Goal: Check status

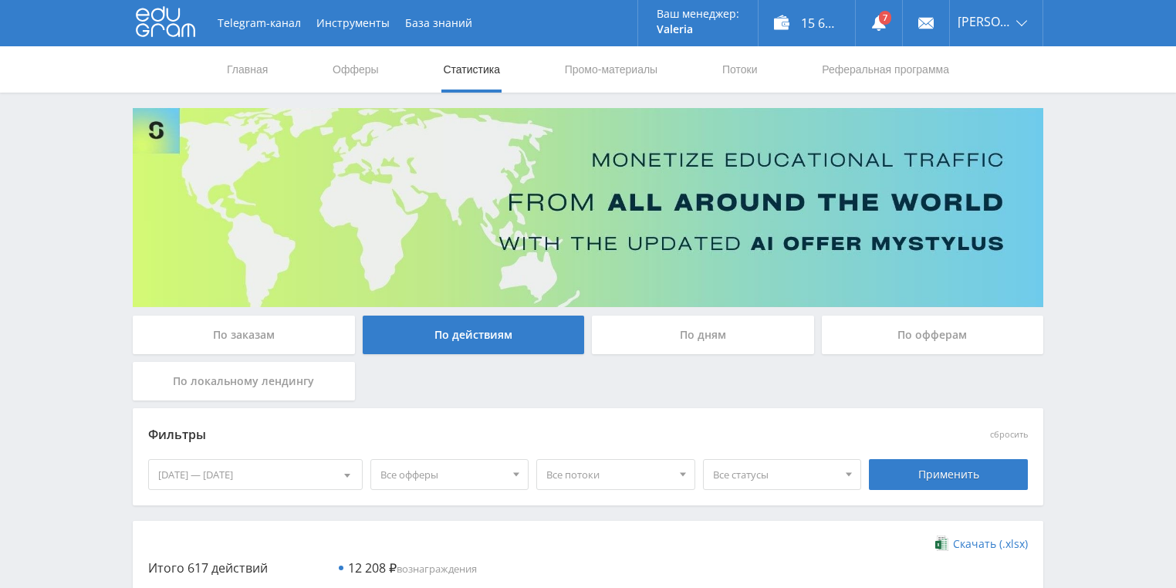
scroll to position [185, 0]
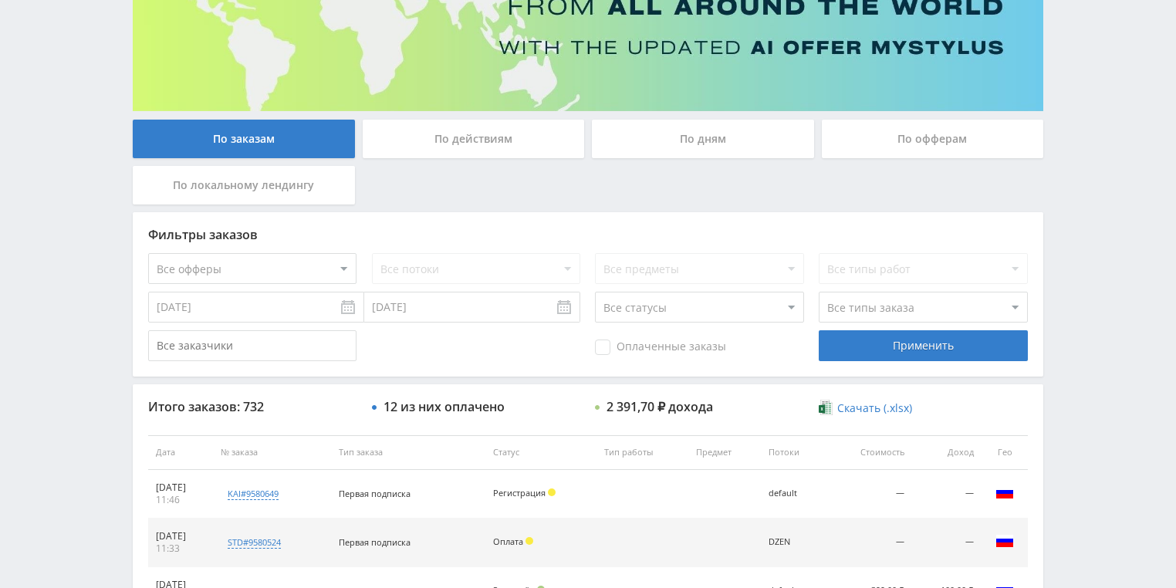
scroll to position [309, 0]
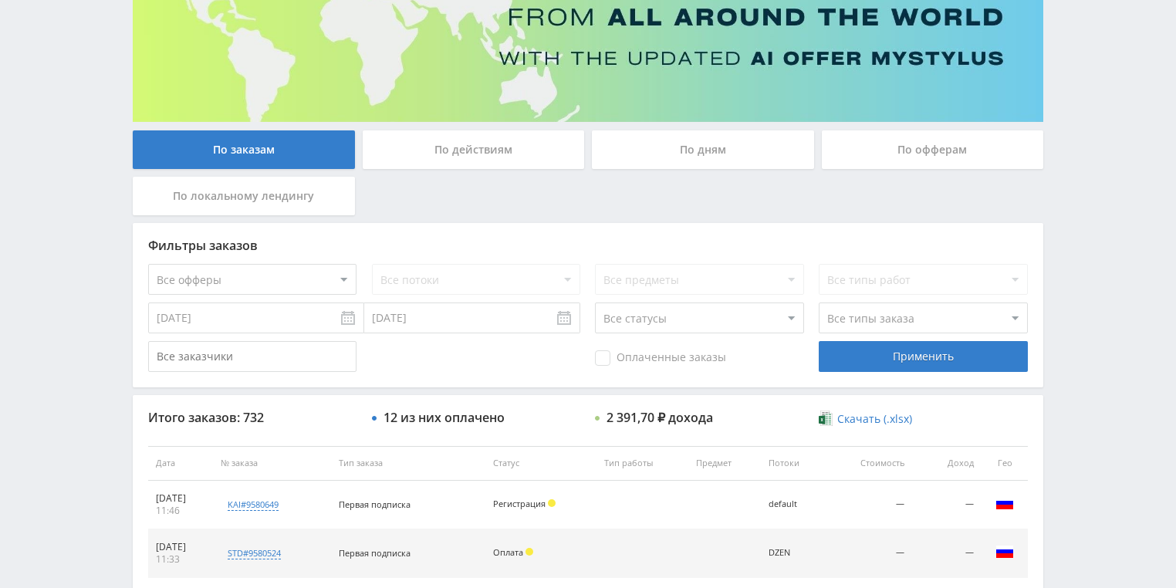
click at [461, 148] on div "По действиям" at bounding box center [474, 149] width 222 height 39
click at [0, 0] on input "По действиям" at bounding box center [0, 0] width 0 height 0
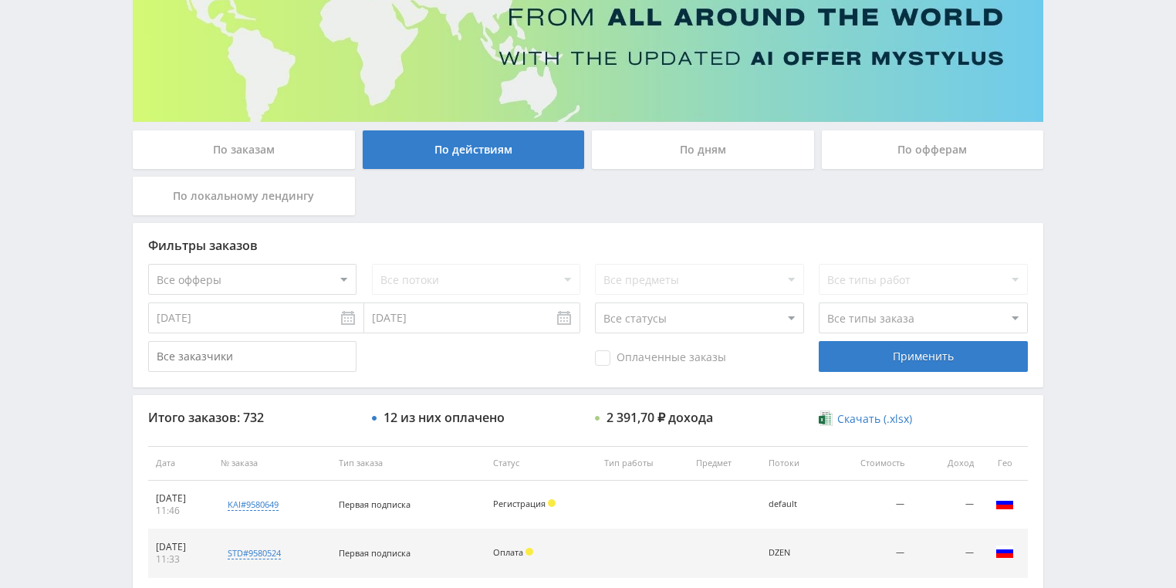
scroll to position [48, 0]
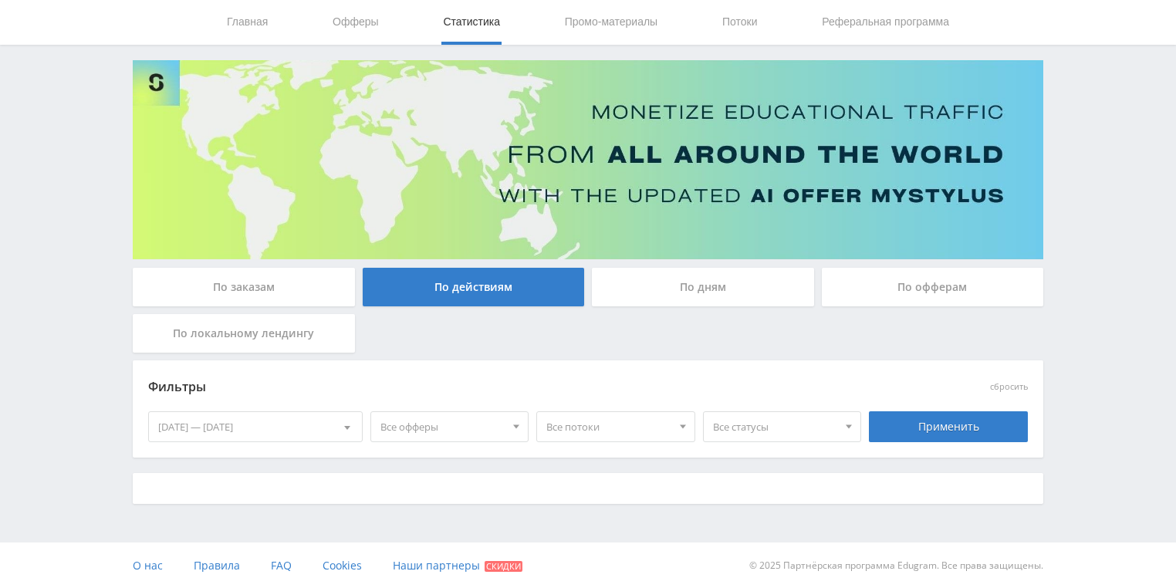
click at [692, 289] on div "По дням" at bounding box center [703, 287] width 222 height 39
click at [0, 0] on input "По дням" at bounding box center [0, 0] width 0 height 0
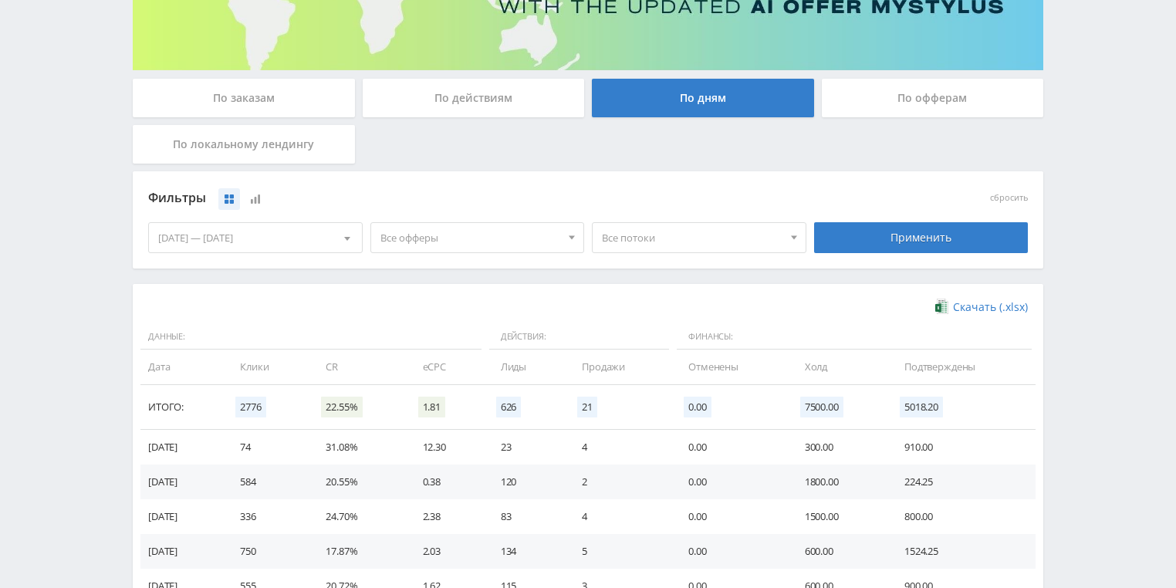
scroll to position [309, 0]
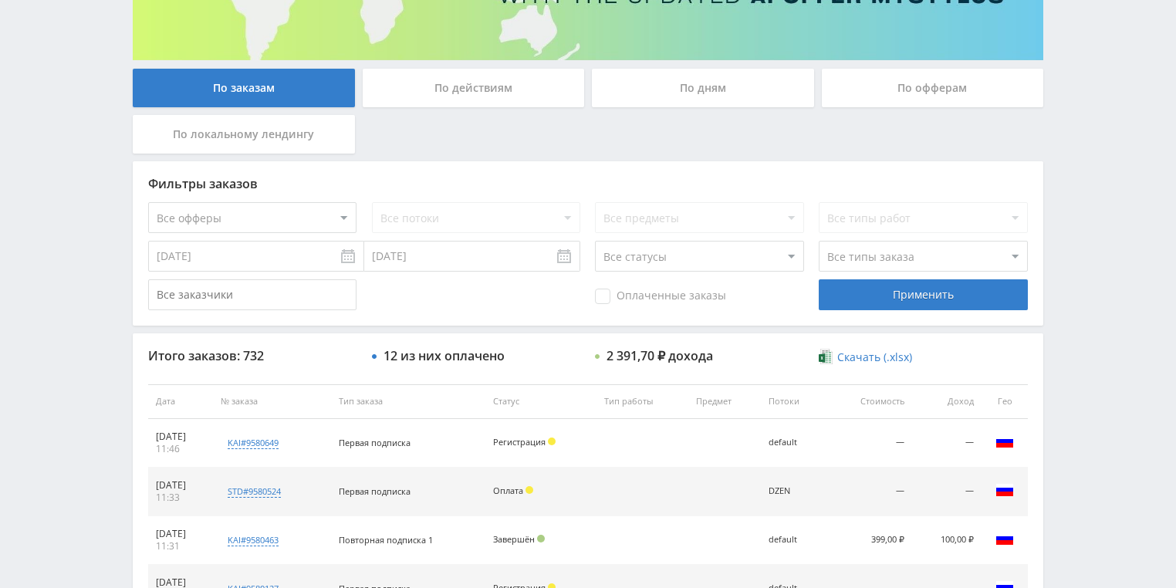
scroll to position [432, 0]
click at [492, 92] on div "По действиям" at bounding box center [474, 88] width 222 height 39
click at [0, 0] on input "По действиям" at bounding box center [0, 0] width 0 height 0
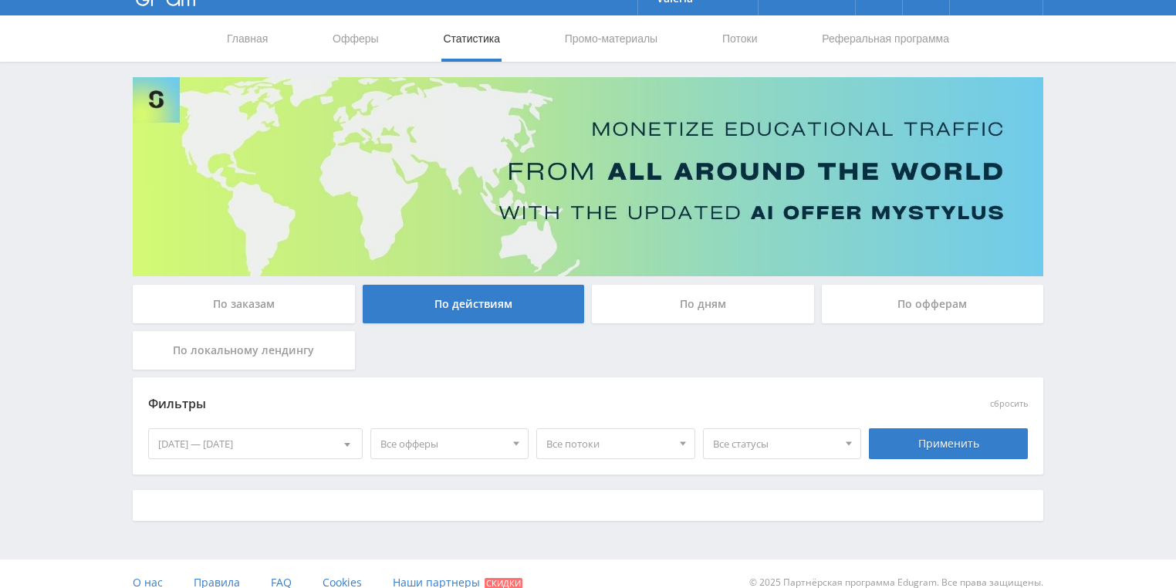
scroll to position [48, 0]
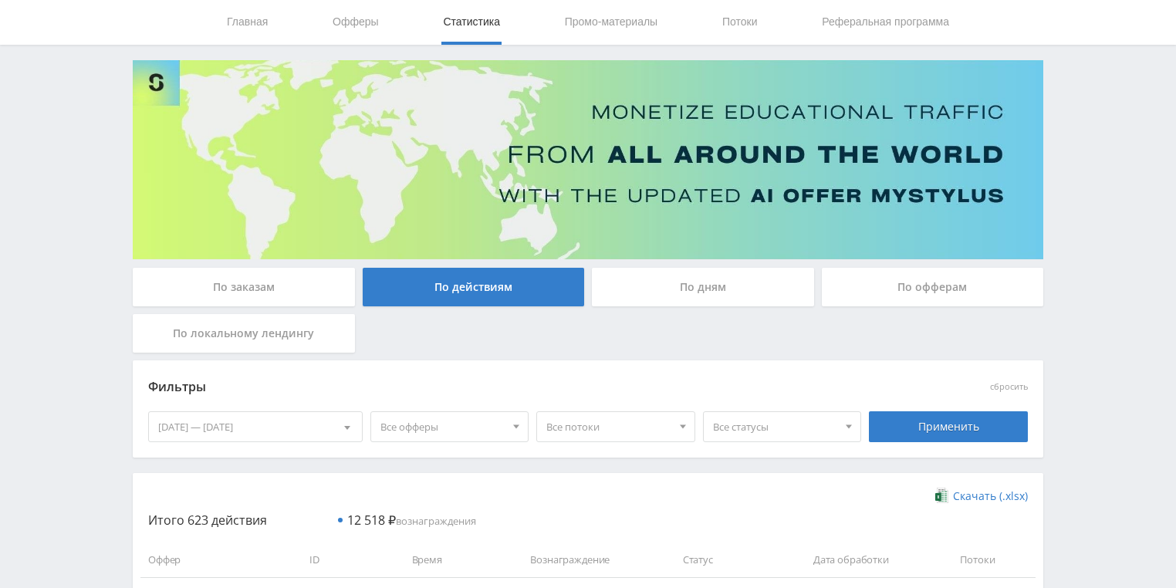
click at [678, 290] on div "По дням" at bounding box center [703, 287] width 222 height 39
click at [0, 0] on input "По дням" at bounding box center [0, 0] width 0 height 0
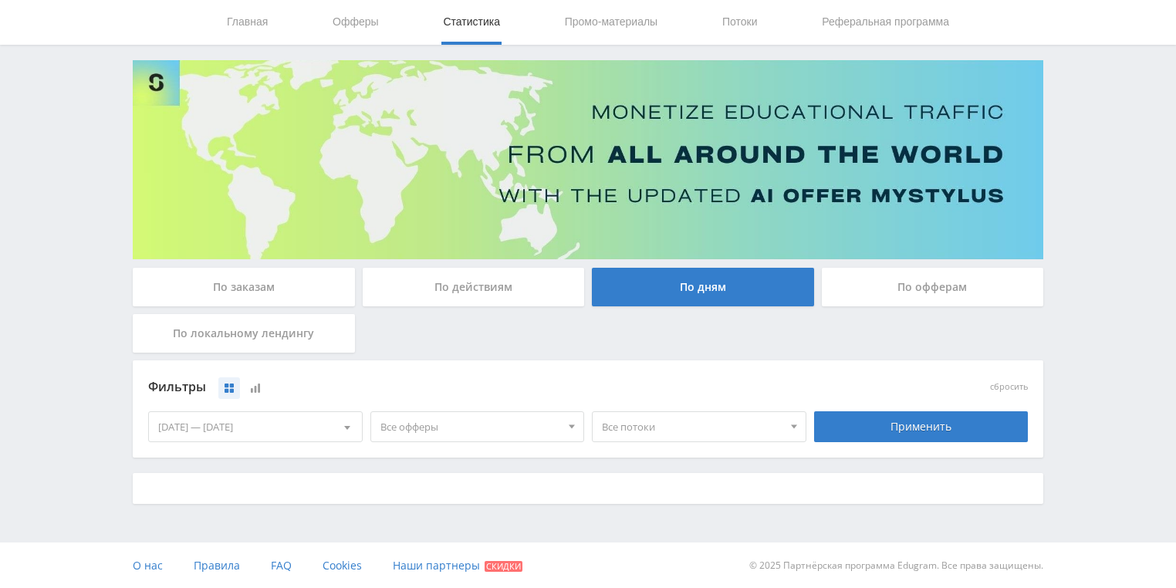
click at [496, 287] on div "По действиям" at bounding box center [474, 287] width 222 height 39
click at [0, 0] on input "По действиям" at bounding box center [0, 0] width 0 height 0
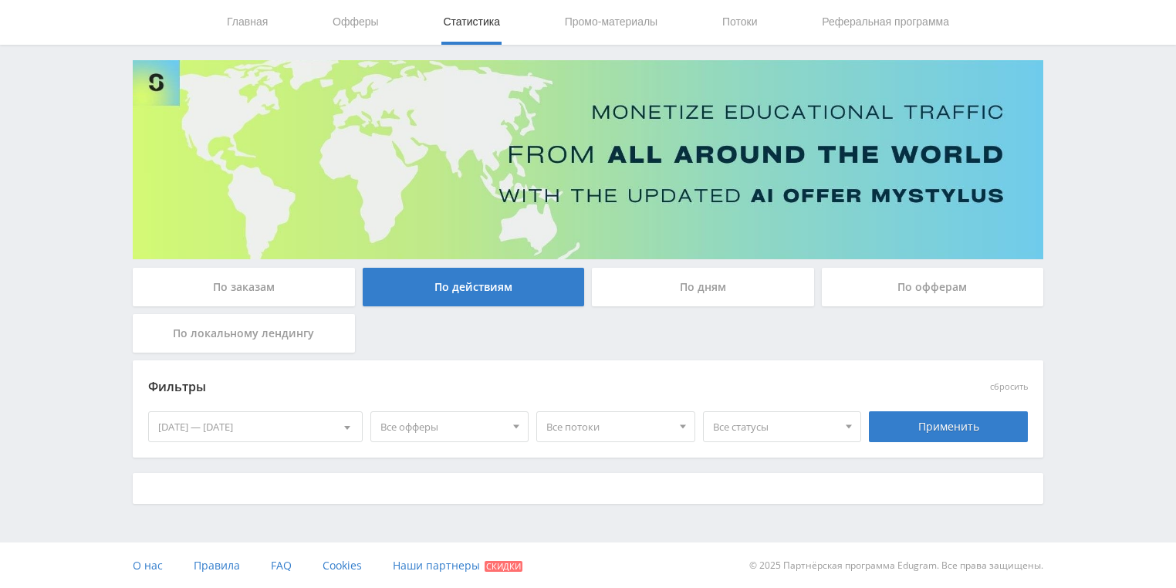
click at [675, 297] on div "По дням" at bounding box center [703, 287] width 222 height 39
click at [0, 0] on input "По дням" at bounding box center [0, 0] width 0 height 0
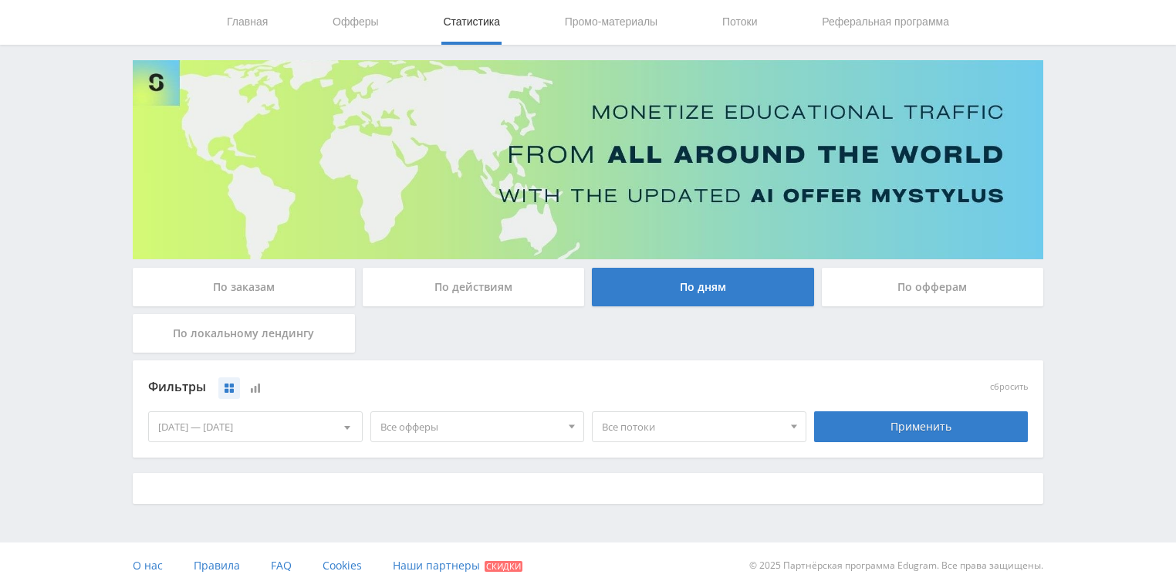
click at [503, 283] on div "По действиям" at bounding box center [474, 287] width 222 height 39
click at [0, 0] on input "По действиям" at bounding box center [0, 0] width 0 height 0
